Goal: Task Accomplishment & Management: Use online tool/utility

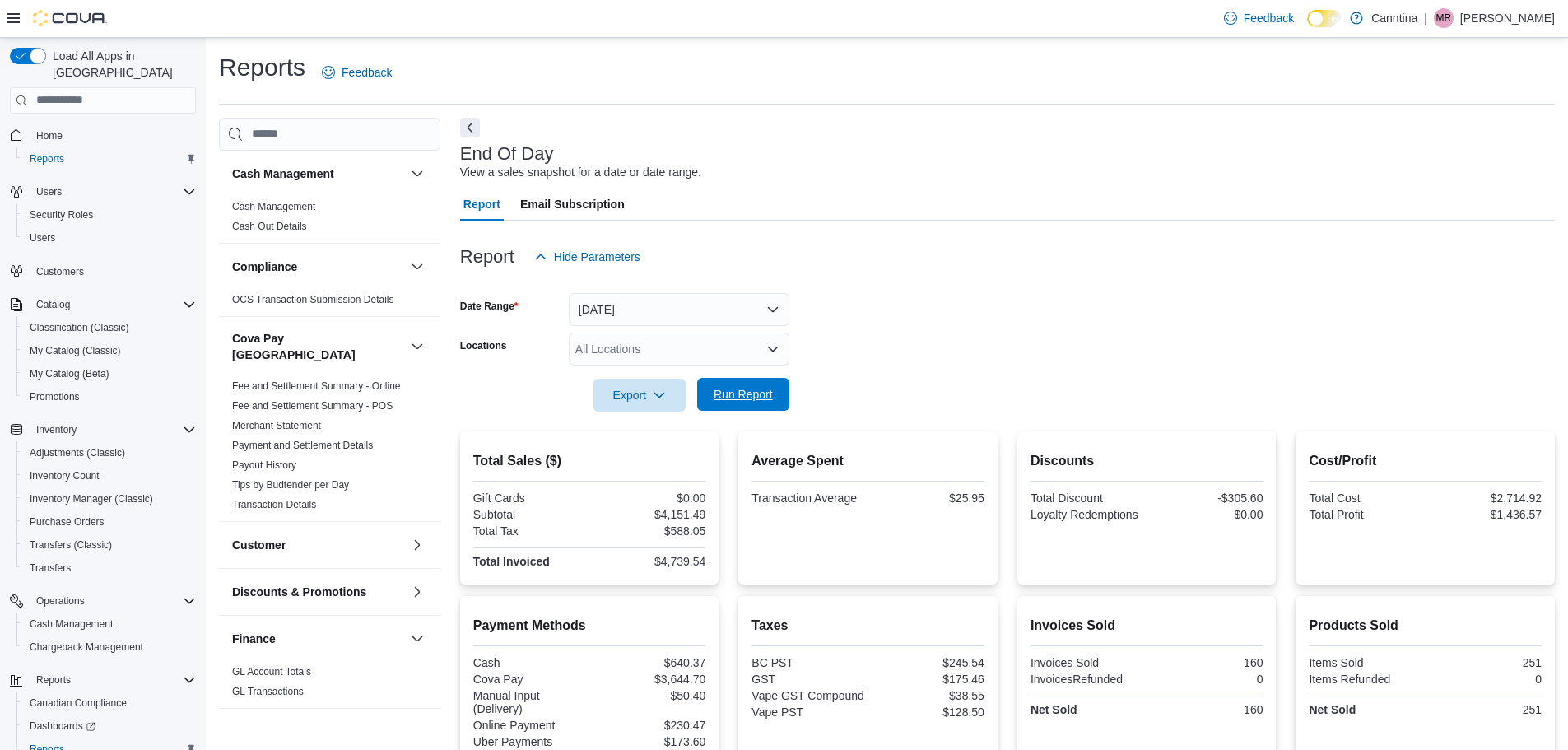
scroll to position [290, 0]
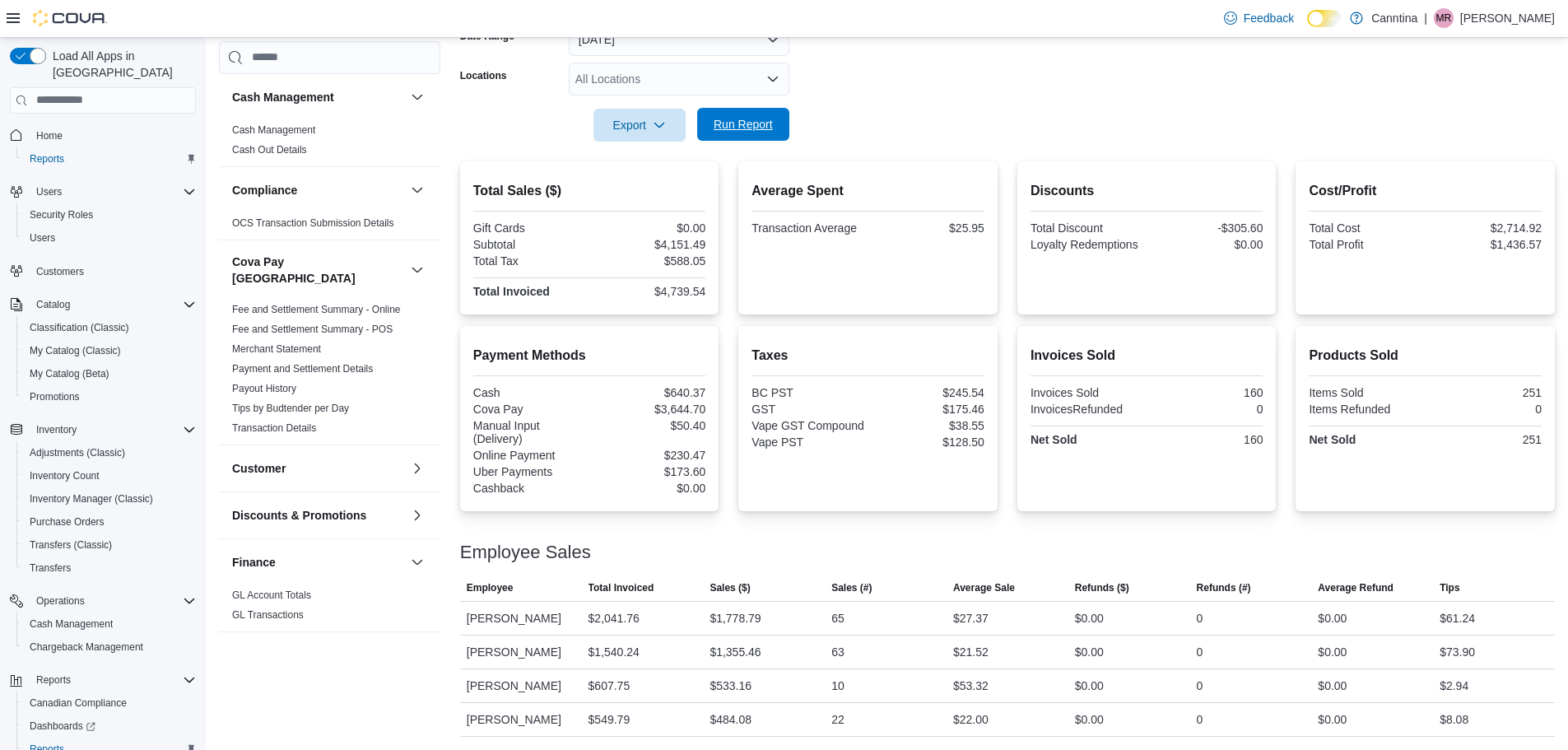
click at [769, 116] on span "Run Report" at bounding box center [743, 124] width 73 height 33
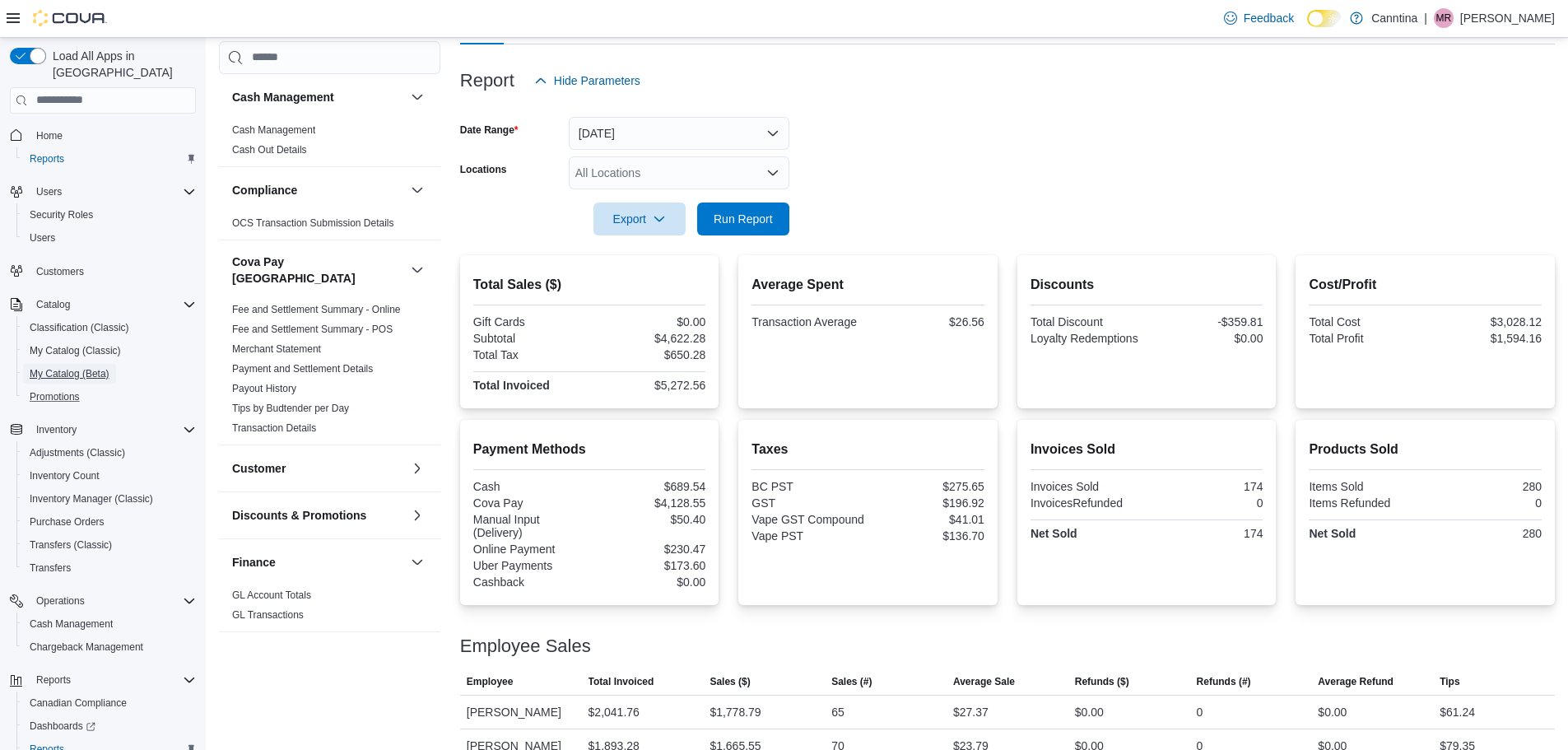
scroll to position [125, 0]
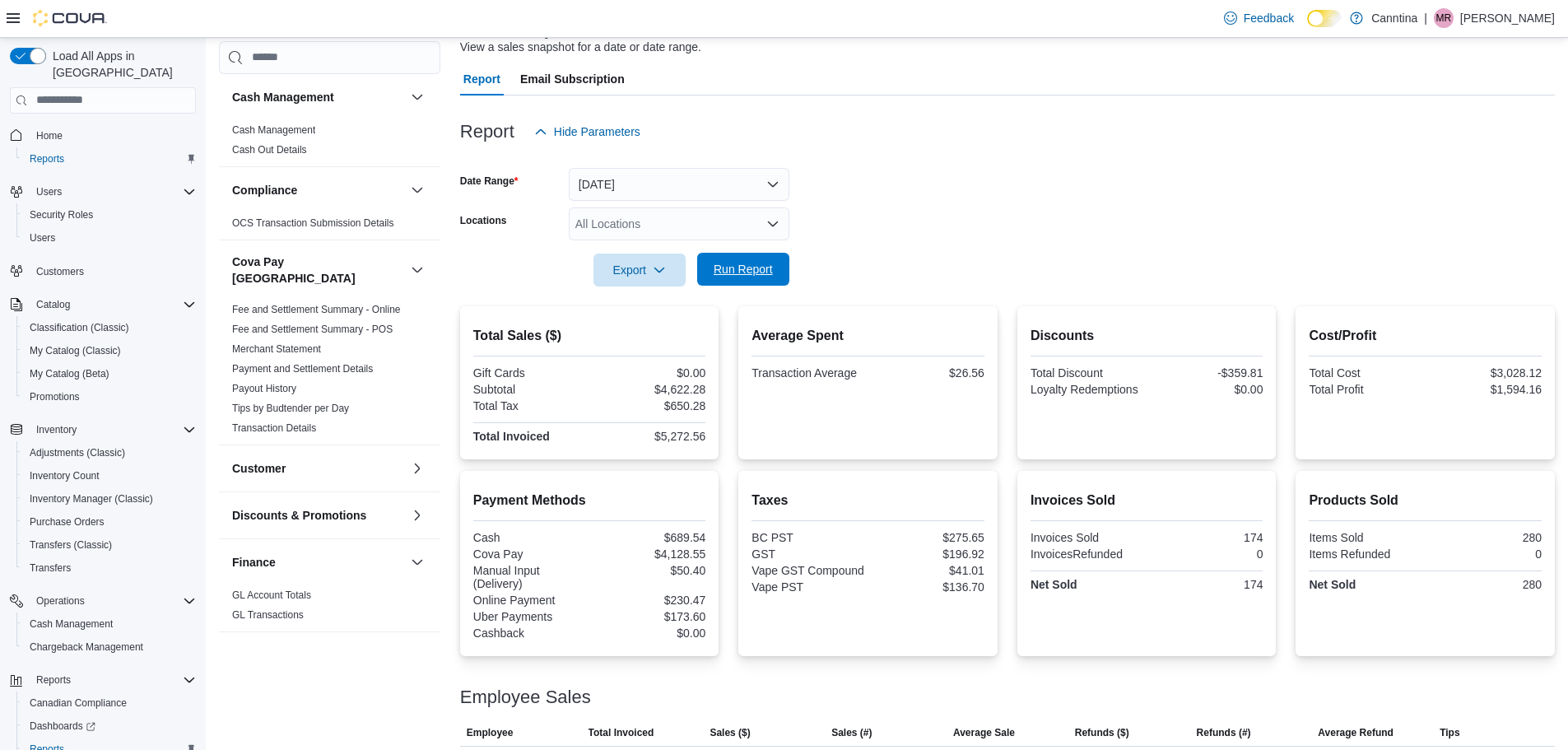
click at [764, 268] on span "Run Report" at bounding box center [744, 269] width 59 height 16
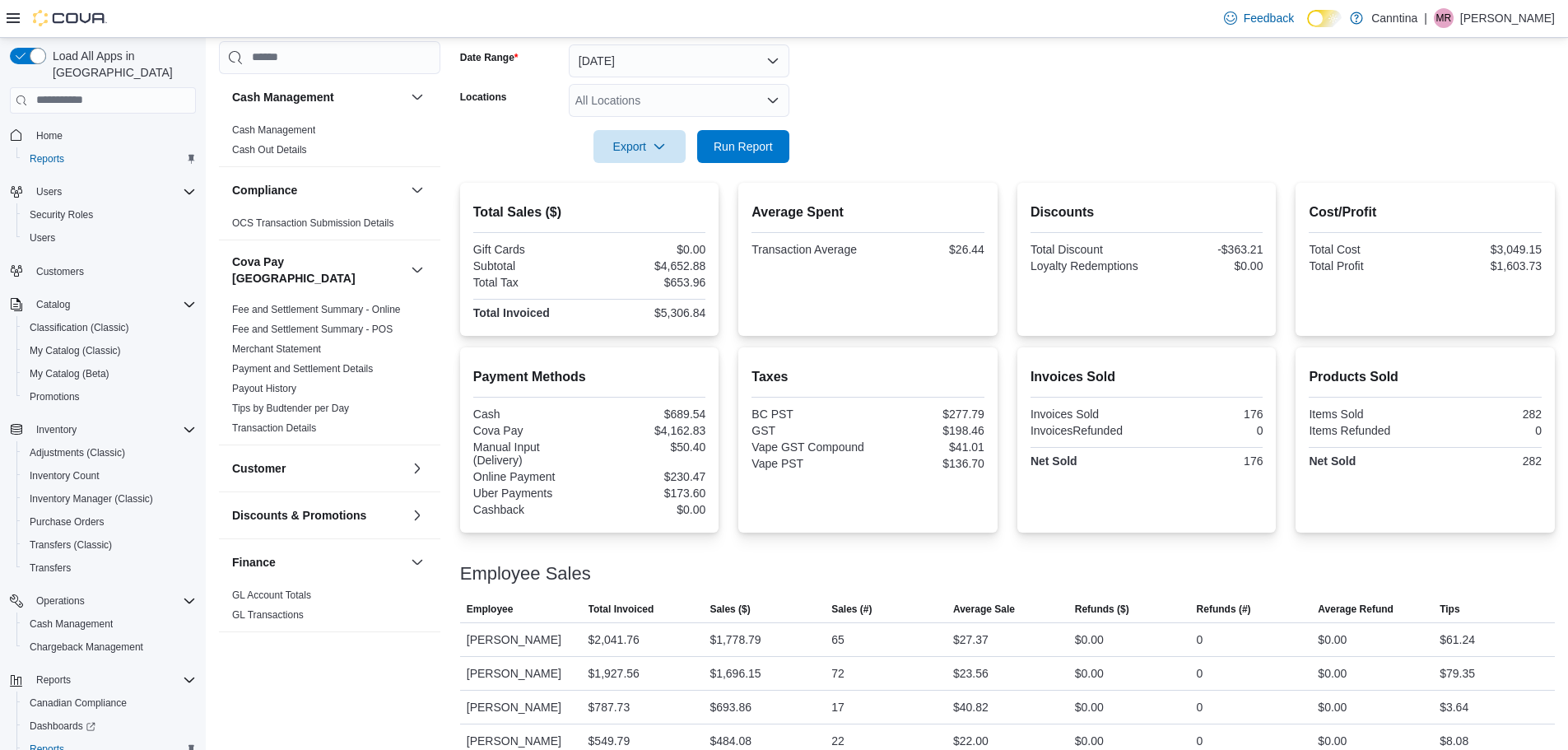
scroll to position [290, 0]
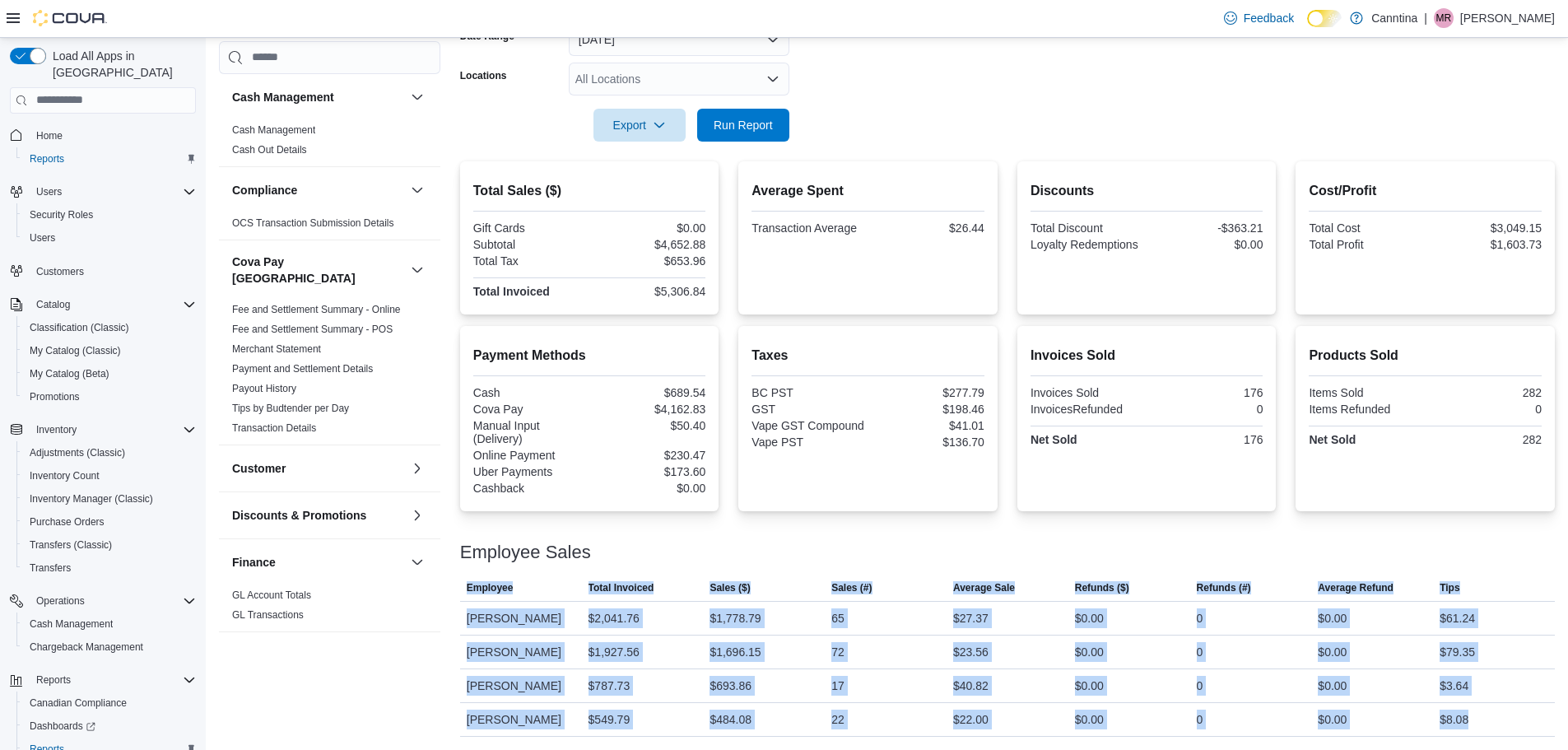
drag, startPoint x: 1434, startPoint y: 710, endPoint x: 458, endPoint y: 565, distance: 986.7
click at [458, 565] on div "Cash Management Cash Management Cash Out Details Compliance OCS Transaction Sub…" at bounding box center [887, 292] width 1336 height 889
click at [479, 581] on span "Employee" at bounding box center [490, 587] width 47 height 13
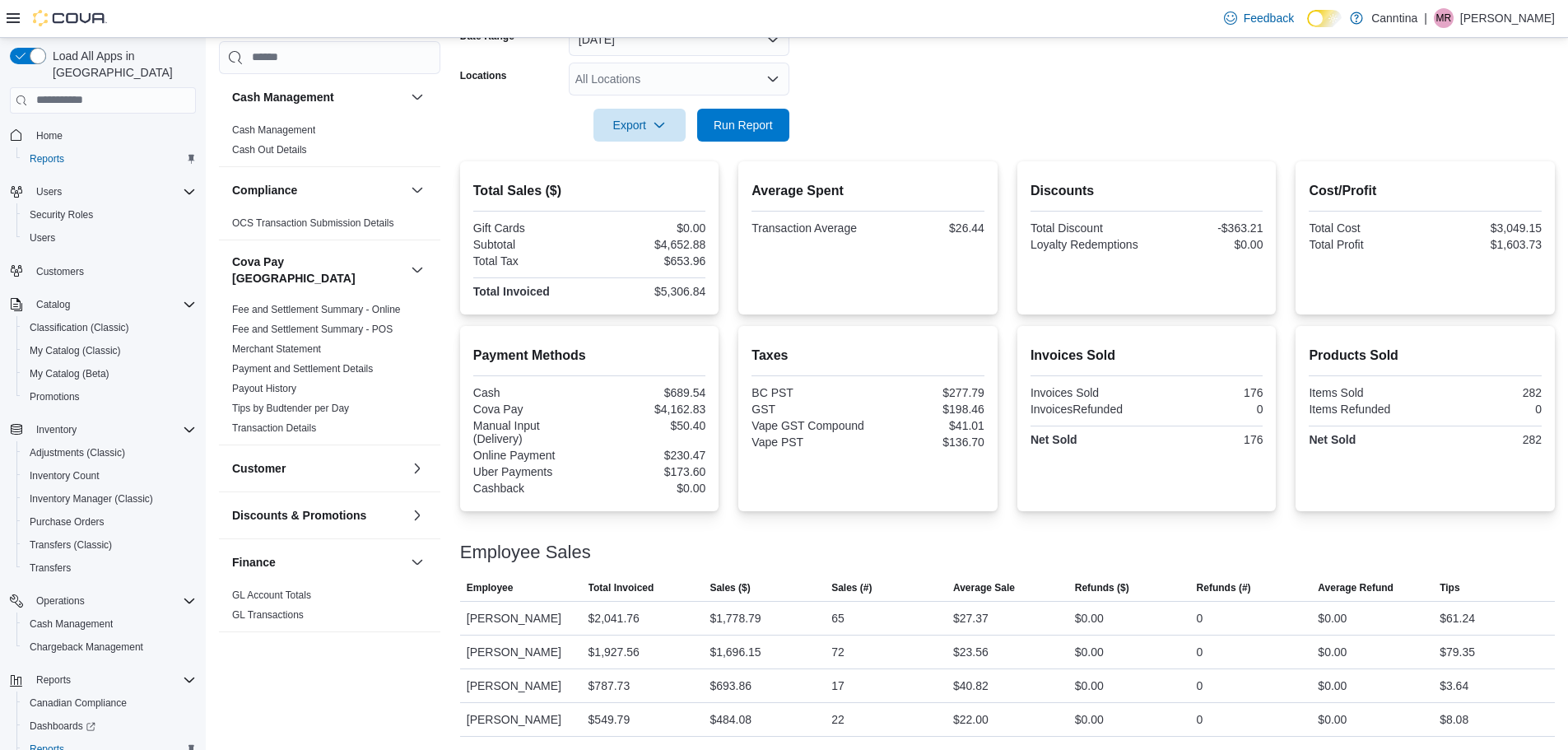
drag, startPoint x: 475, startPoint y: 563, endPoint x: 1580, endPoint y: 713, distance: 1115.1
click at [1567, 480] on html "Feedback Dark Mode Canntina | [PERSON_NAME] Load All Apps in New Hub Home Repor…" at bounding box center [784, 105] width 1568 height 750
click at [1433, 575] on span "Average Refund" at bounding box center [1371, 587] width 121 height 26
click at [758, 116] on span "Run Report" at bounding box center [744, 124] width 59 height 16
click at [770, 636] on div "$1,786.45" at bounding box center [763, 652] width 121 height 33
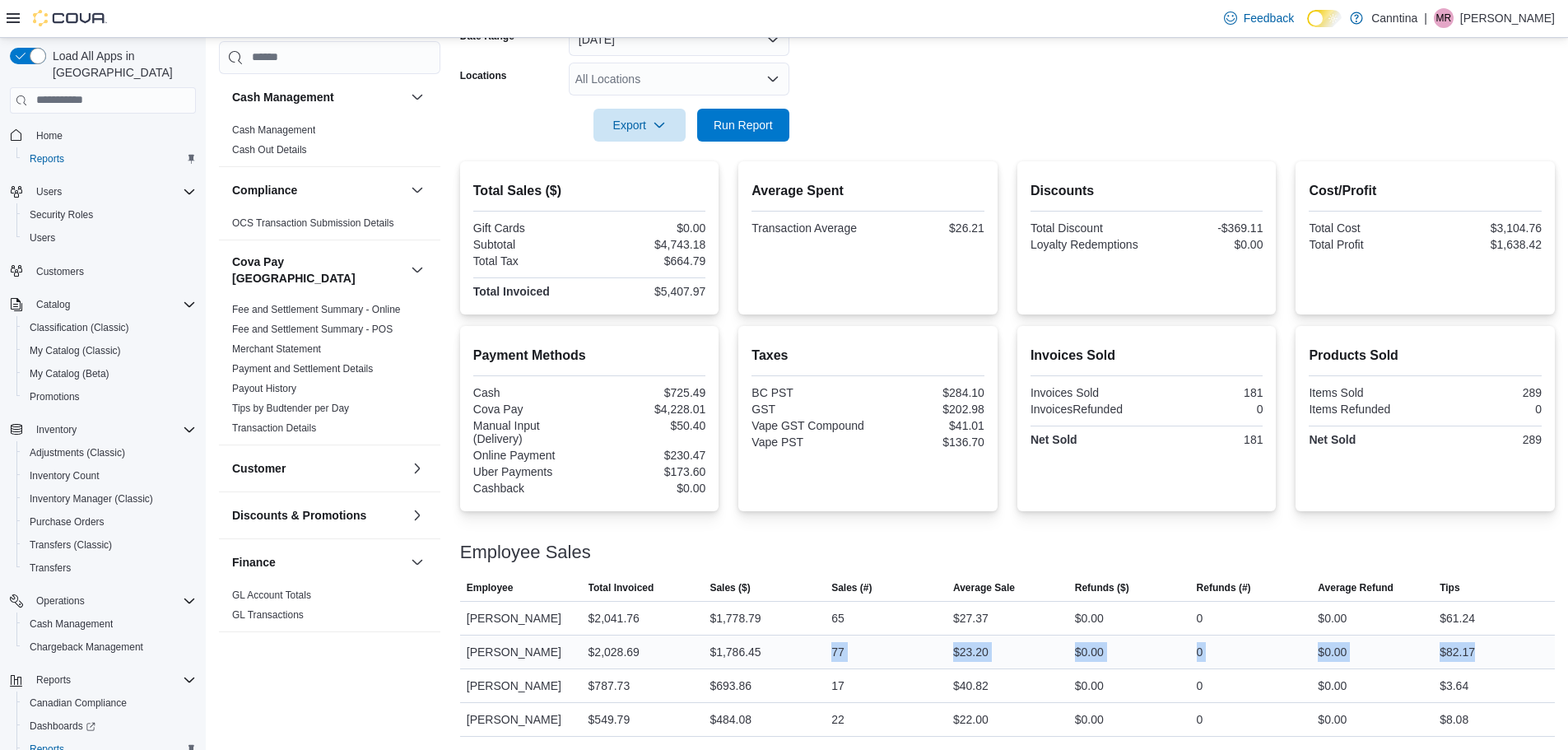
drag, startPoint x: 835, startPoint y: 645, endPoint x: 1554, endPoint y: 651, distance: 719.0
click at [1554, 651] on tr "Employee [PERSON_NAME] Total Invoiced $2,028.69 Sales ($) $1,786.45 Sales (#) 7…" at bounding box center [1008, 652] width 1095 height 34
click at [1470, 642] on div "$82.17" at bounding box center [1457, 652] width 35 height 20
drag, startPoint x: 1507, startPoint y: 648, endPoint x: 468, endPoint y: 634, distance: 1039.1
click at [468, 635] on tr "Employee [PERSON_NAME] Total Invoiced $2,028.69 Sales ($) $1,786.45 Sales (#) 7…" at bounding box center [1008, 652] width 1095 height 34
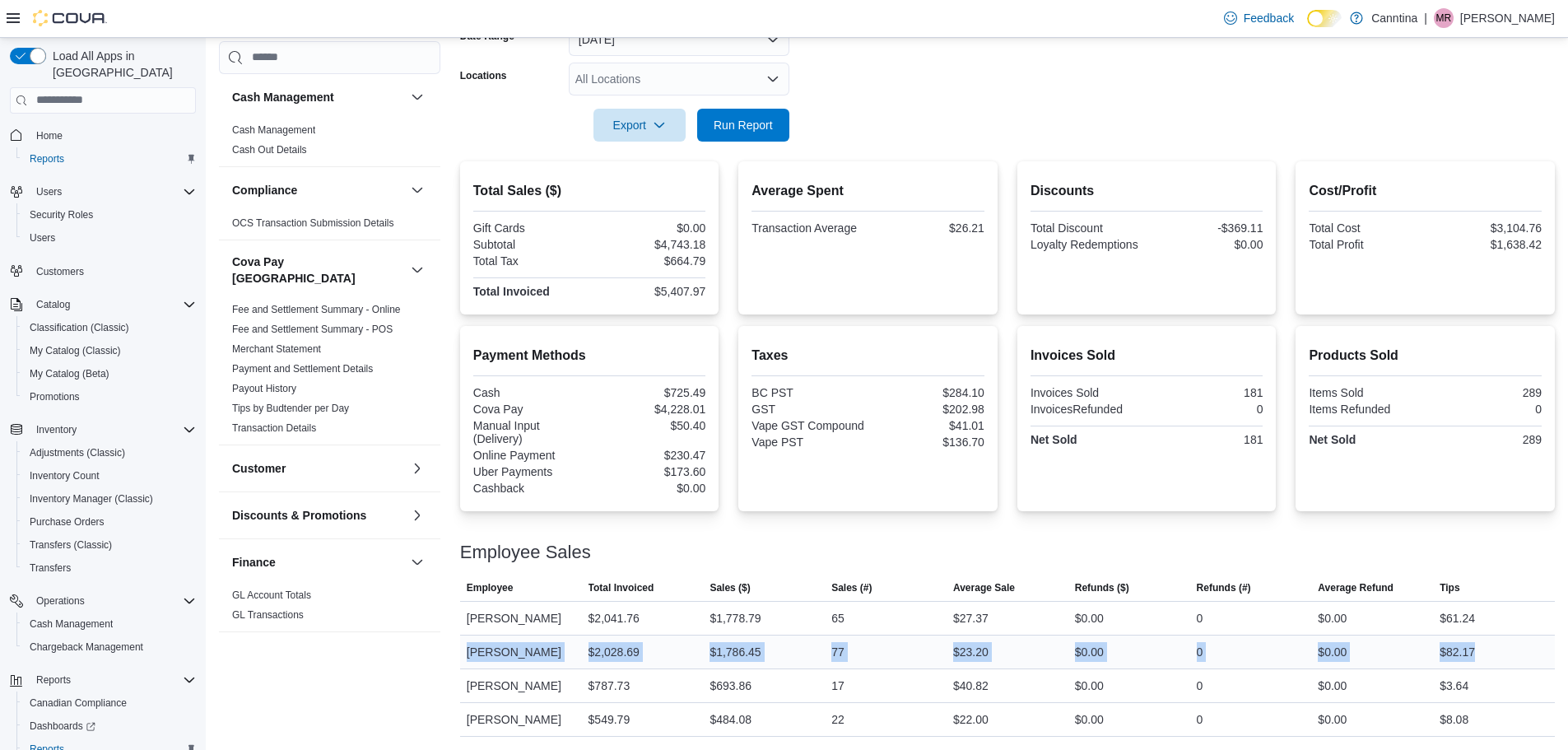
click at [468, 636] on div "[PERSON_NAME]" at bounding box center [521, 652] width 121 height 33
drag, startPoint x: 468, startPoint y: 634, endPoint x: 1537, endPoint y: 629, distance: 1069.0
click at [1537, 635] on tr "Employee [PERSON_NAME] Total Invoiced $2,028.69 Sales ($) $1,786.45 Sales (#) 7…" at bounding box center [1008, 652] width 1095 height 34
click at [1528, 636] on div "$82.17" at bounding box center [1493, 652] width 121 height 33
drag, startPoint x: 1521, startPoint y: 646, endPoint x: 465, endPoint y: 628, distance: 1056.2
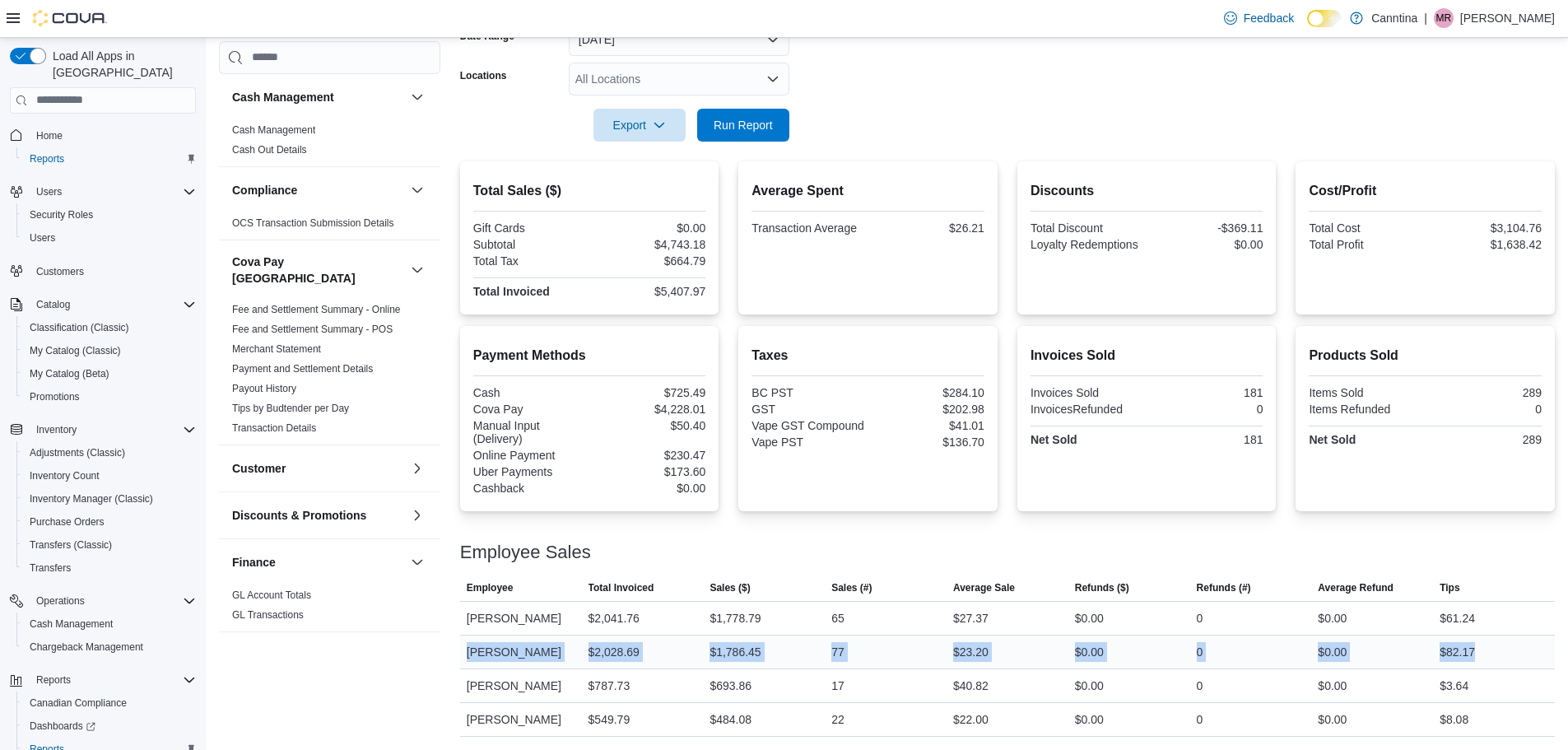
click at [465, 635] on tr "Employee [PERSON_NAME] Total Invoiced $2,028.69 Sales ($) $1,786.45 Sales (#) 7…" at bounding box center [1008, 652] width 1095 height 34
click at [465, 636] on div "[PERSON_NAME]" at bounding box center [521, 652] width 121 height 33
drag, startPoint x: 465, startPoint y: 628, endPoint x: 1050, endPoint y: 646, distance: 585.3
click at [1050, 646] on tr "Employee [PERSON_NAME] Total Invoiced $2,028.69 Sales ($) $1,786.45 Sales (#) 7…" at bounding box center [1008, 652] width 1095 height 34
click at [1044, 647] on div "$23.20" at bounding box center [1007, 652] width 121 height 33
